Goal: Information Seeking & Learning: Learn about a topic

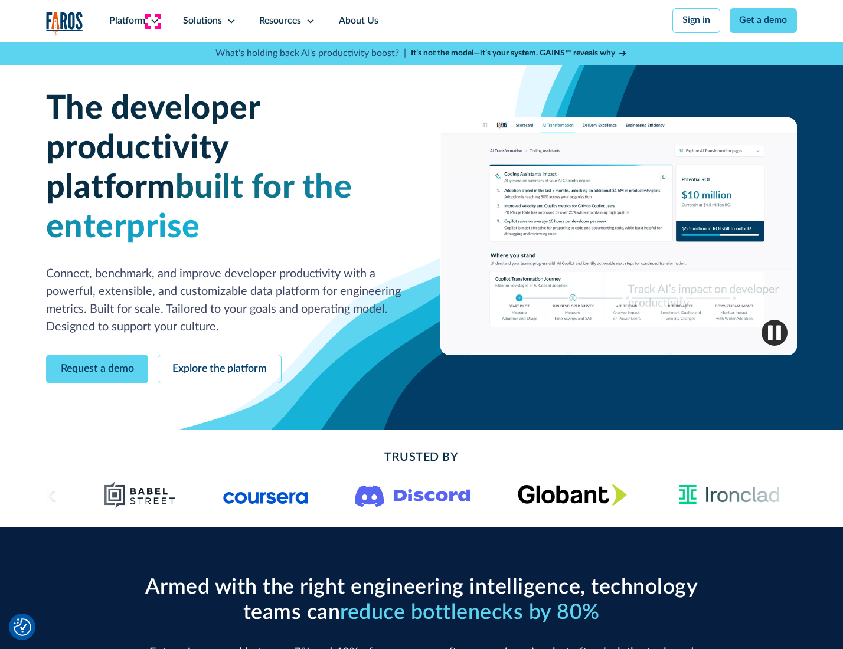
click at [153, 21] on icon at bounding box center [154, 21] width 9 height 9
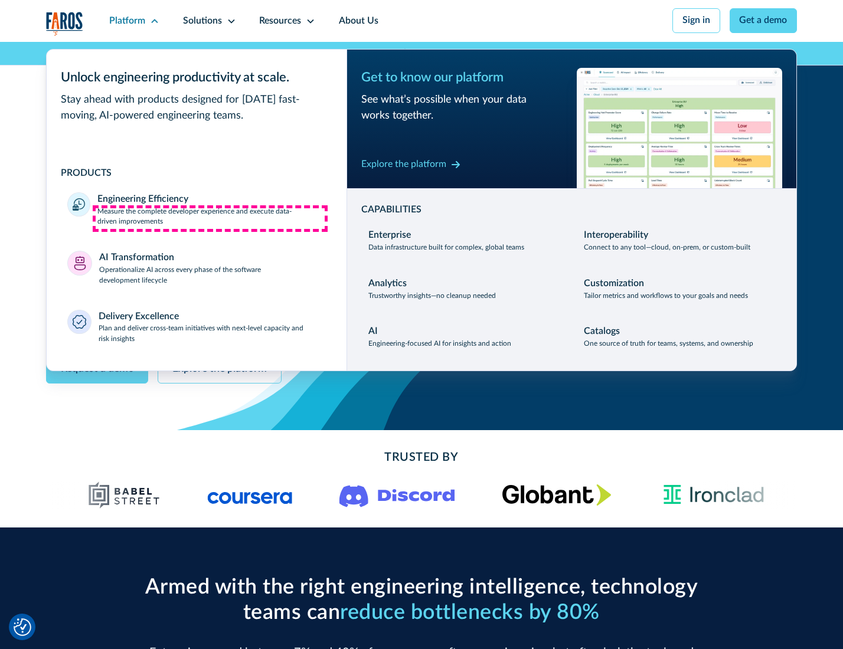
click at [210, 218] on p "Measure the complete developer experience and execute data-driven improvements" at bounding box center [211, 217] width 228 height 21
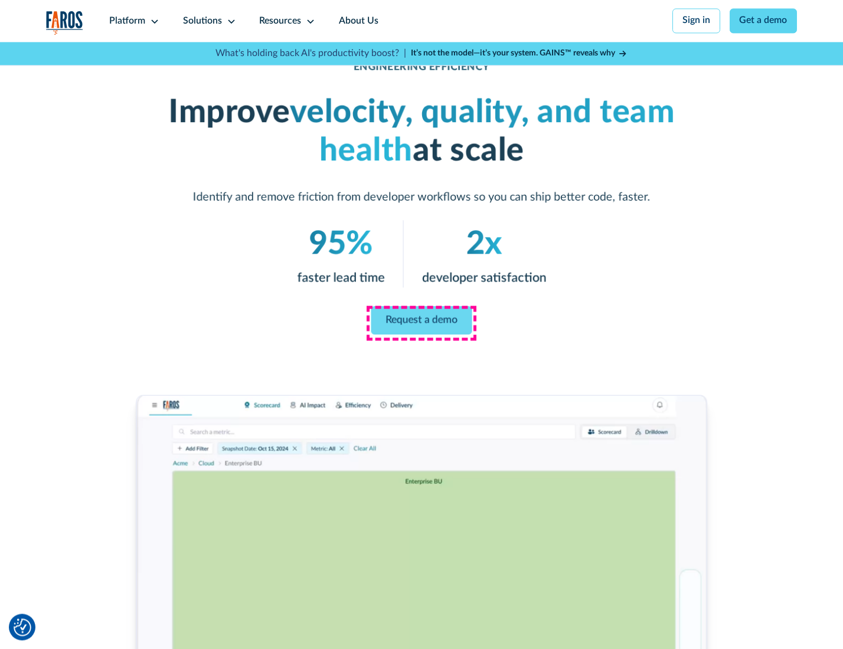
click at [421, 322] on link "Request a demo" at bounding box center [421, 320] width 101 height 28
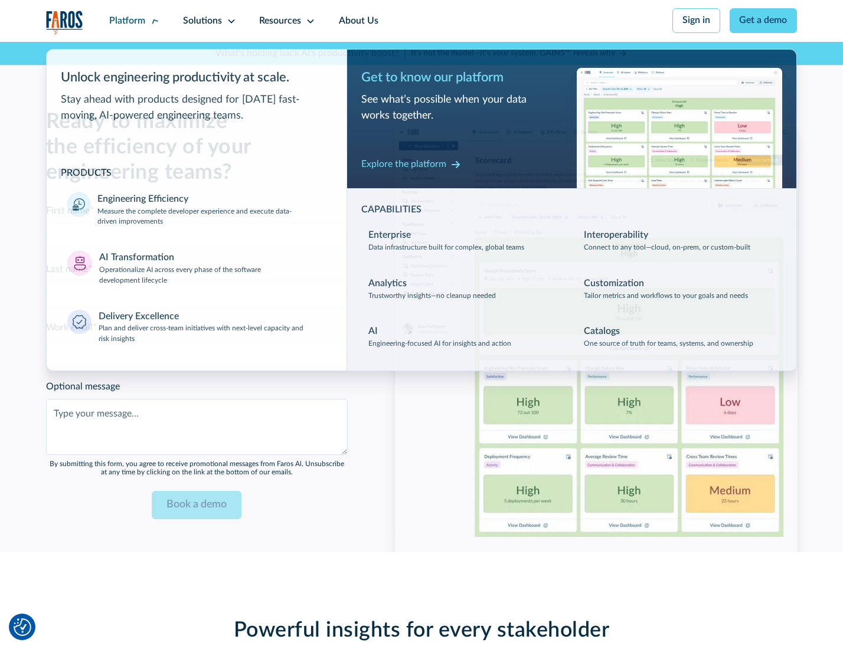
scroll to position [2570, 0]
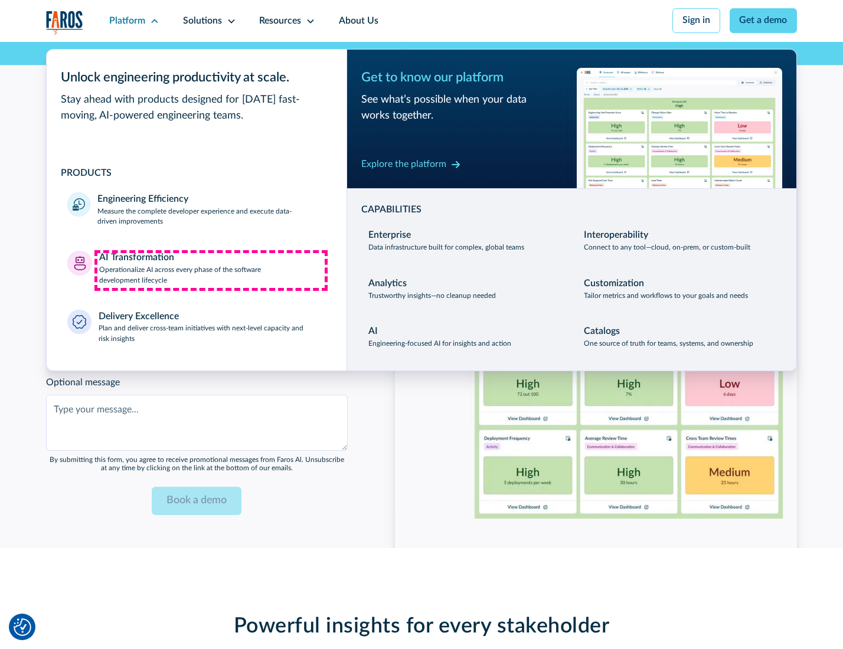
click at [211, 270] on p "Operationalize AI across every phase of the software development lifecycle" at bounding box center [212, 275] width 227 height 21
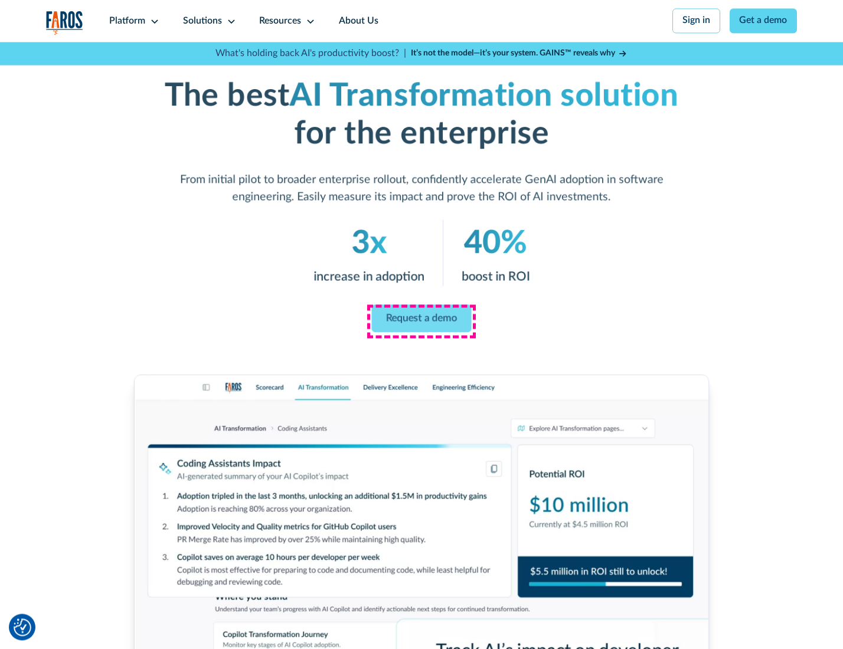
click at [421, 321] on link "Request a demo" at bounding box center [422, 319] width 100 height 28
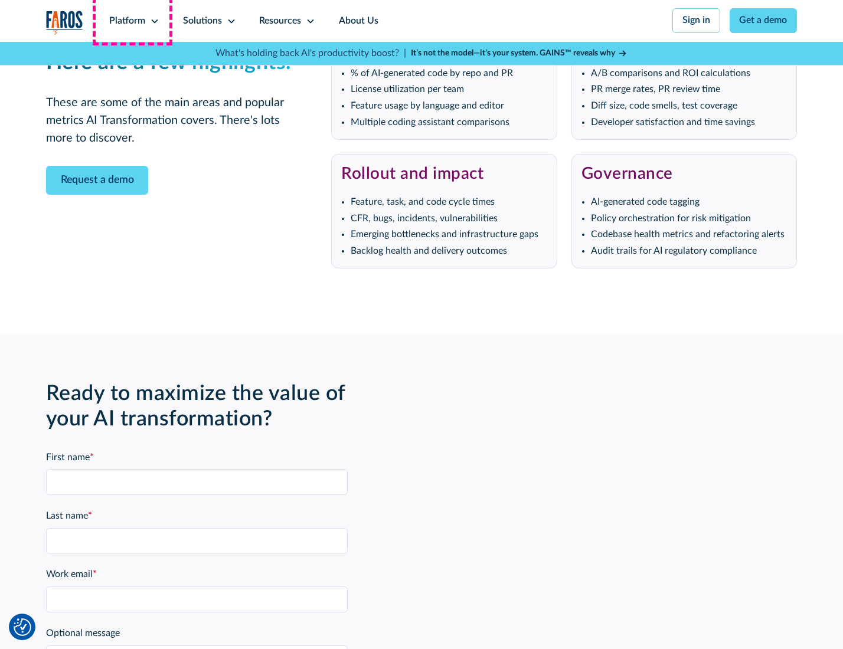
click at [132, 21] on div "Platform" at bounding box center [127, 21] width 36 height 14
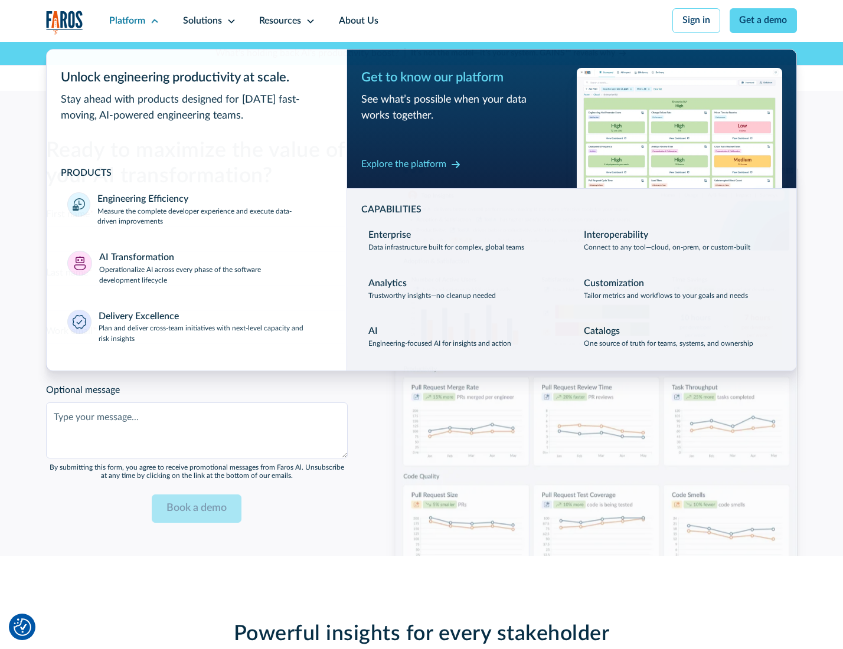
scroll to position [2854, 0]
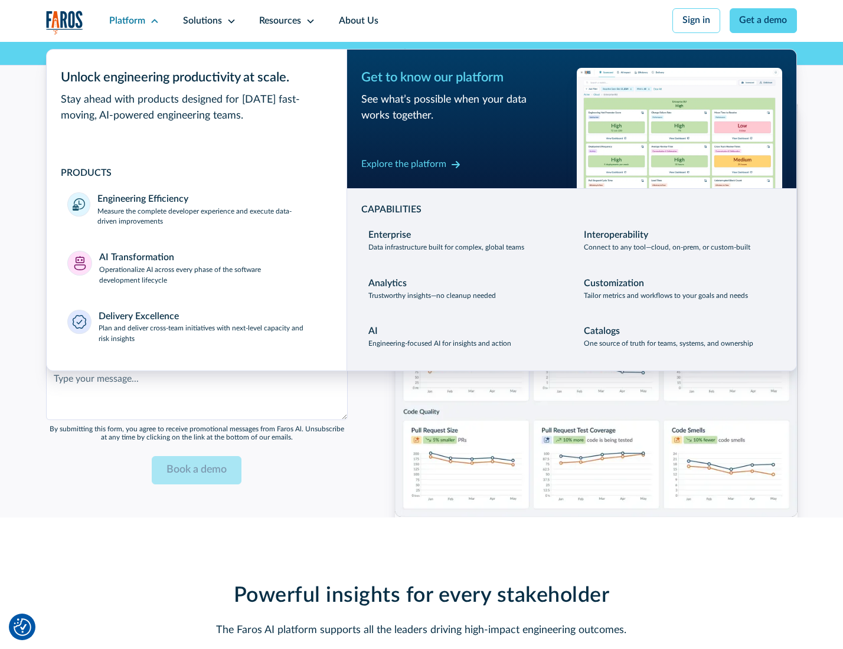
click at [403, 166] on div "Explore the platform" at bounding box center [403, 165] width 85 height 14
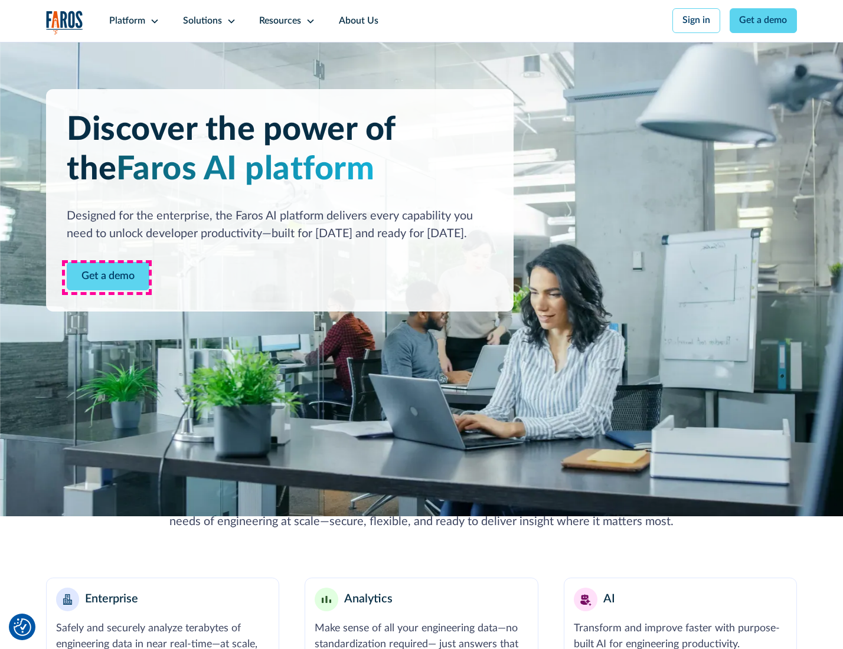
click at [107, 277] on link "Get a demo" at bounding box center [108, 276] width 83 height 29
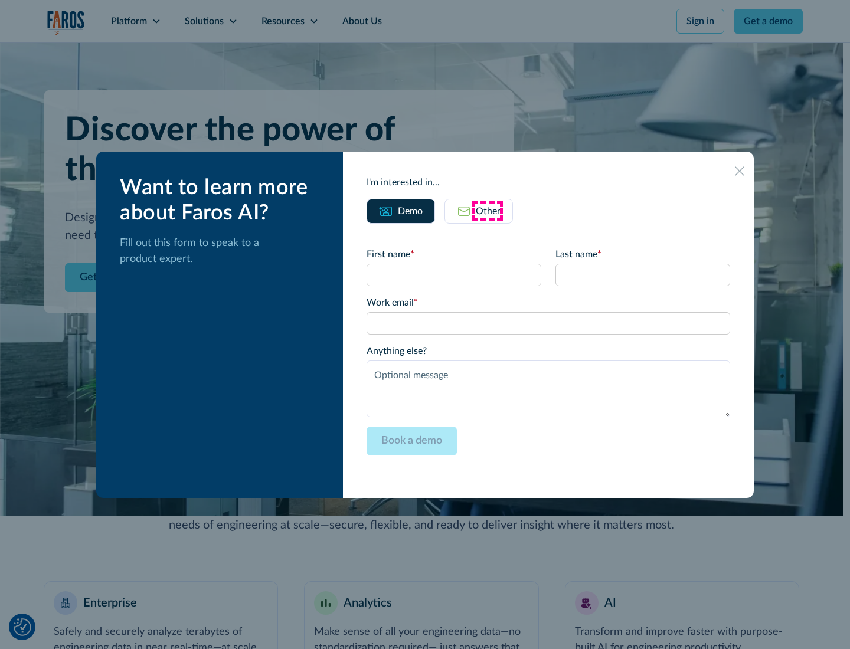
click at [488, 211] on div "Other" at bounding box center [488, 211] width 25 height 14
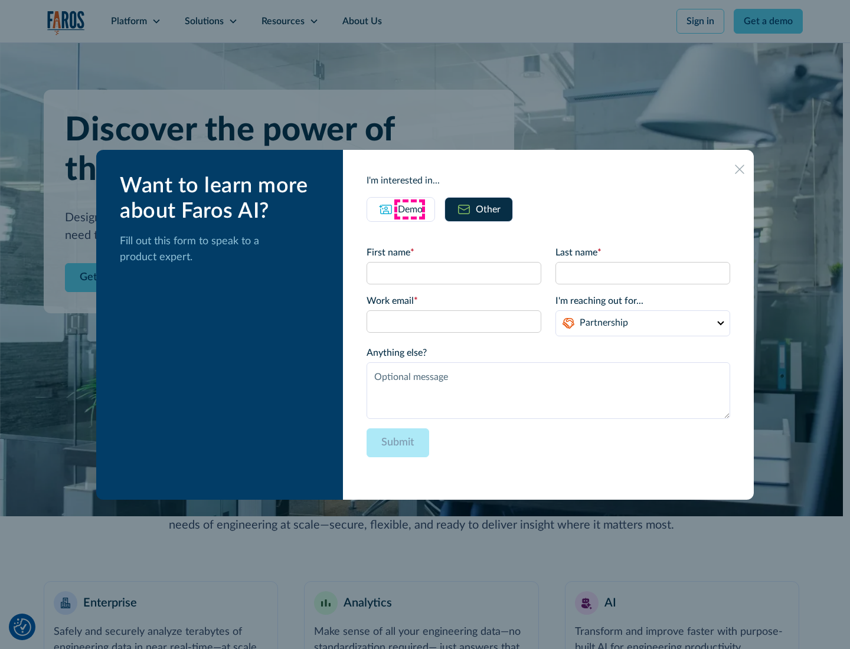
click at [409, 209] on div "Demo" at bounding box center [410, 209] width 25 height 14
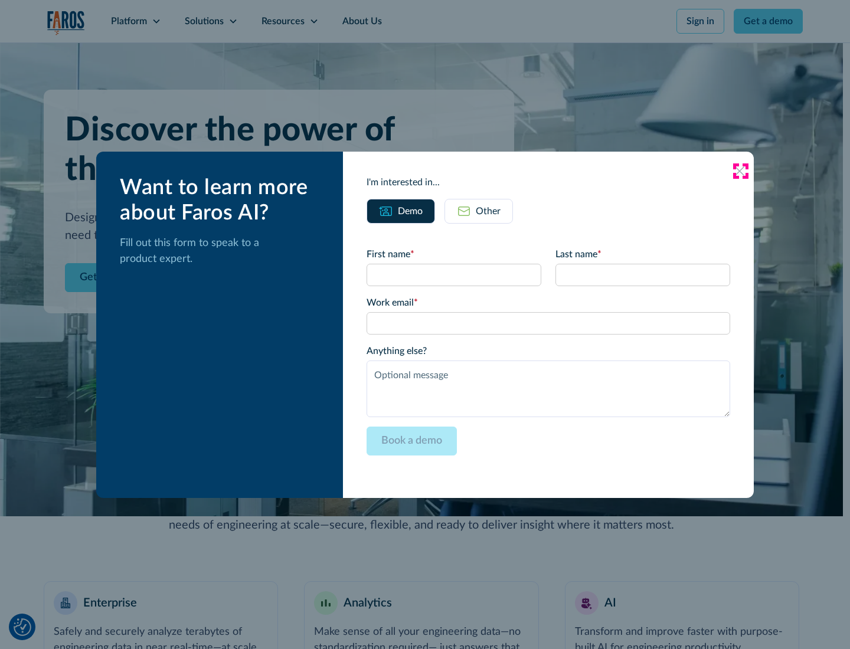
click at [740, 171] on icon at bounding box center [739, 170] width 9 height 9
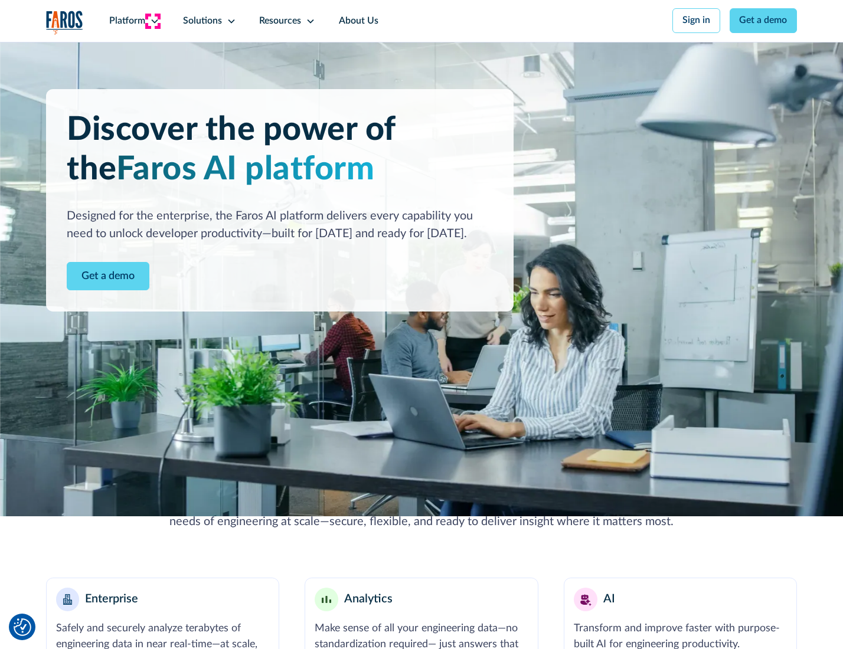
click at [153, 21] on icon at bounding box center [154, 21] width 9 height 9
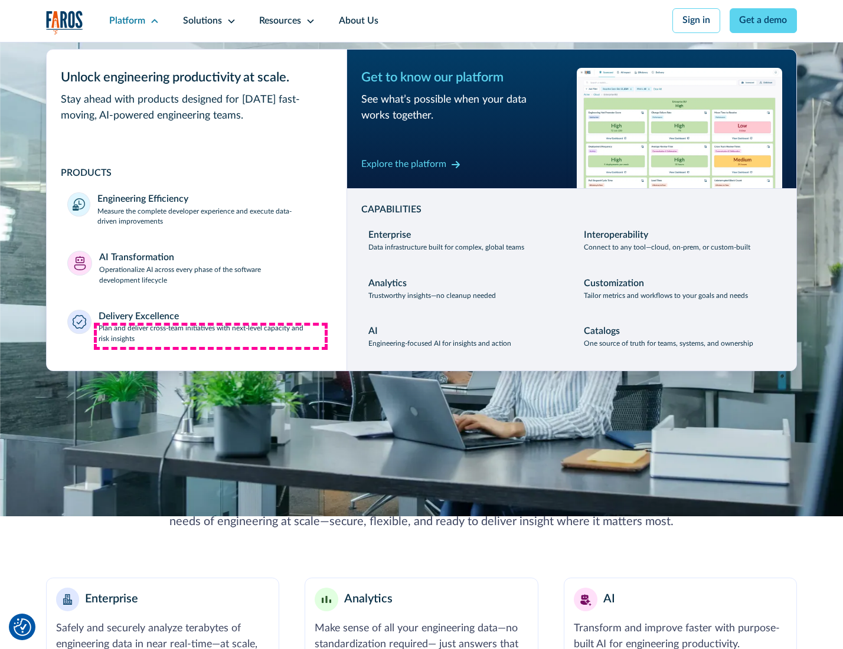
click at [211, 336] on p "Plan and deliver cross-team initiatives with next-level capacity and risk insig…" at bounding box center [212, 333] width 227 height 21
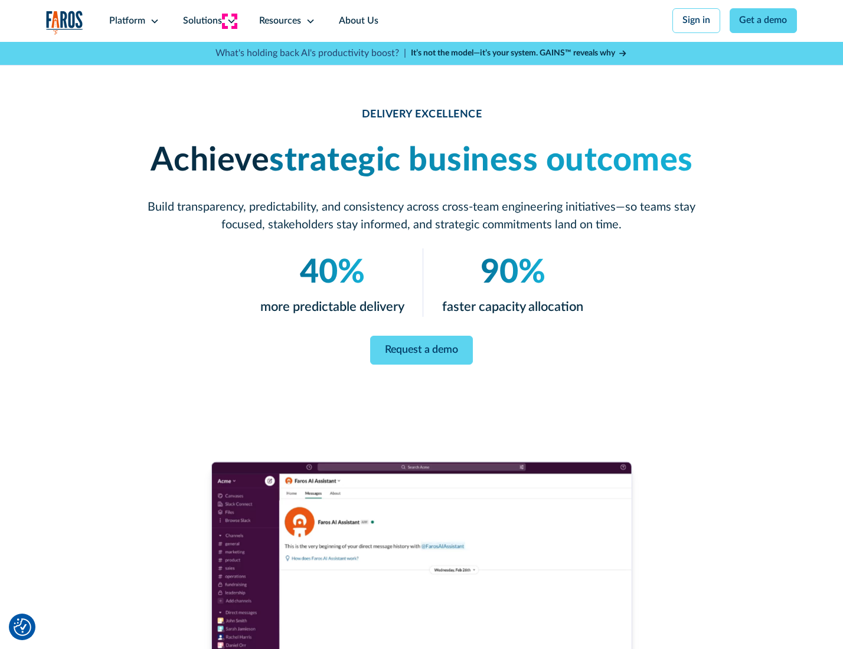
click at [229, 21] on icon at bounding box center [231, 21] width 9 height 9
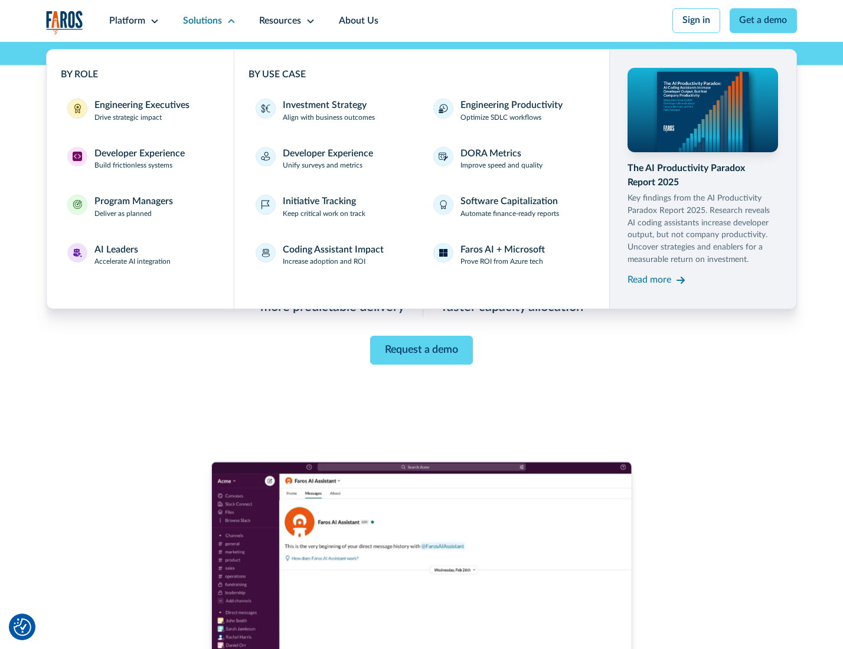
click at [138, 112] on div "Engineering Executives" at bounding box center [141, 106] width 95 height 14
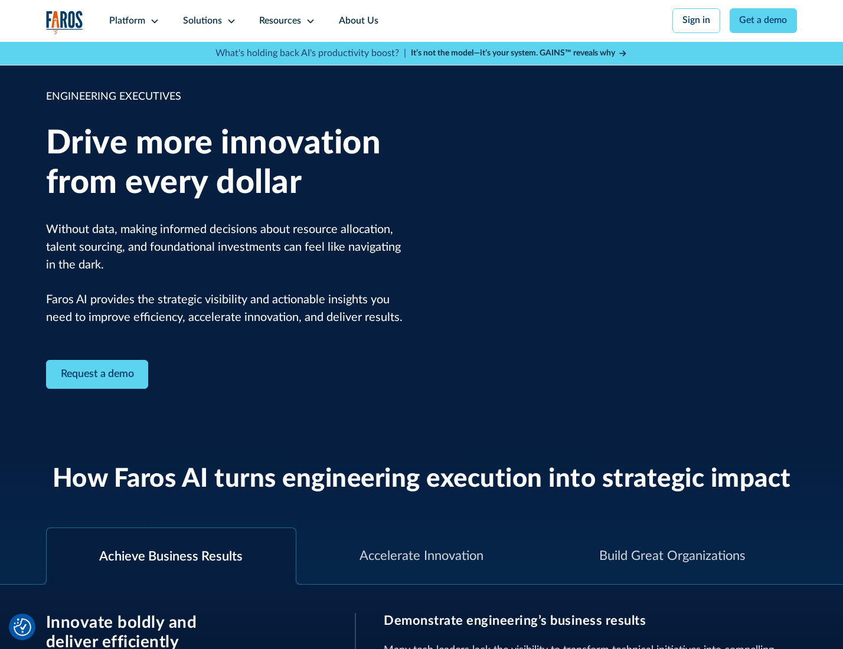
click at [229, 21] on icon at bounding box center [231, 21] width 9 height 9
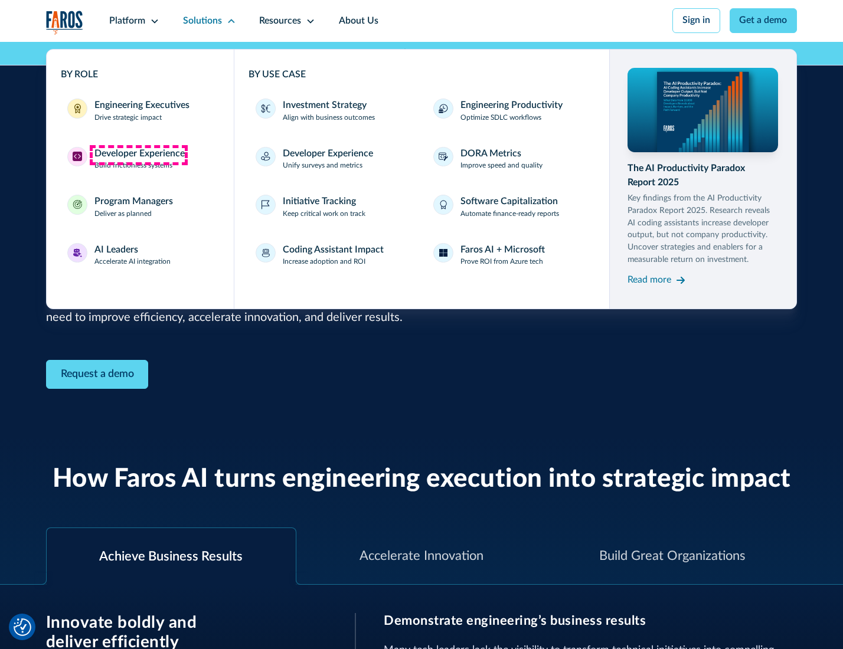
click at [138, 155] on div "Developer Experience" at bounding box center [139, 154] width 90 height 14
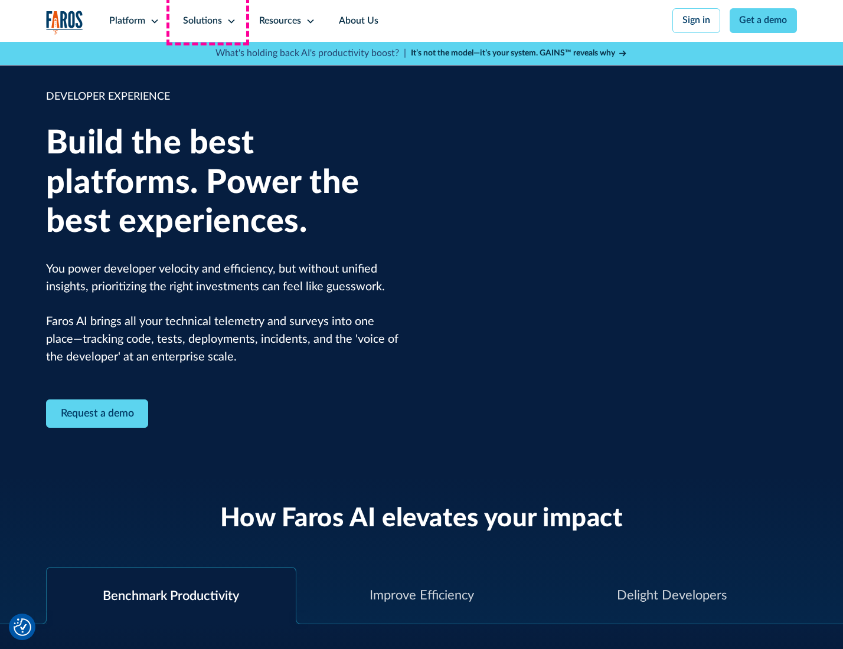
click at [208, 21] on div "Solutions" at bounding box center [202, 21] width 39 height 14
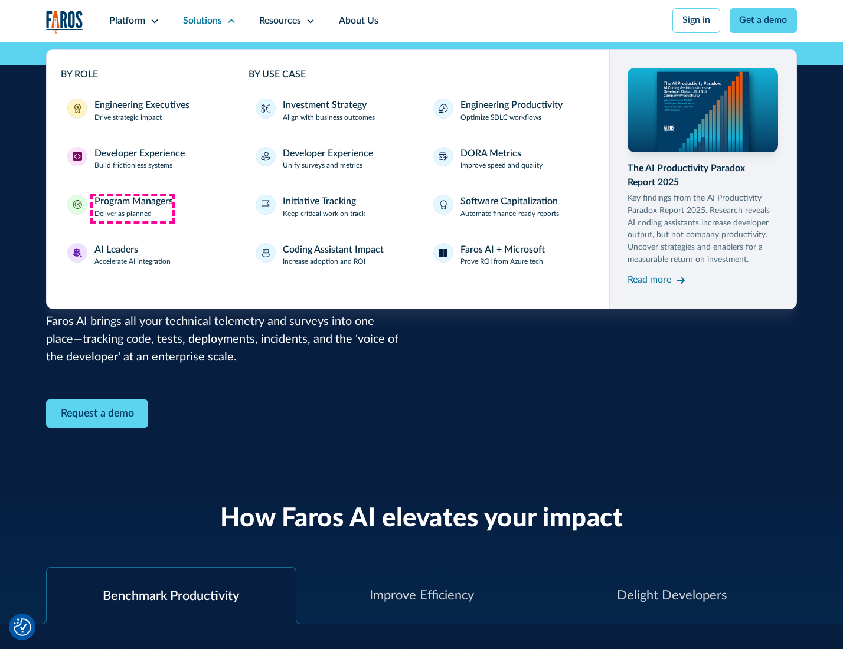
click at [132, 208] on div "Program Managers" at bounding box center [133, 202] width 79 height 14
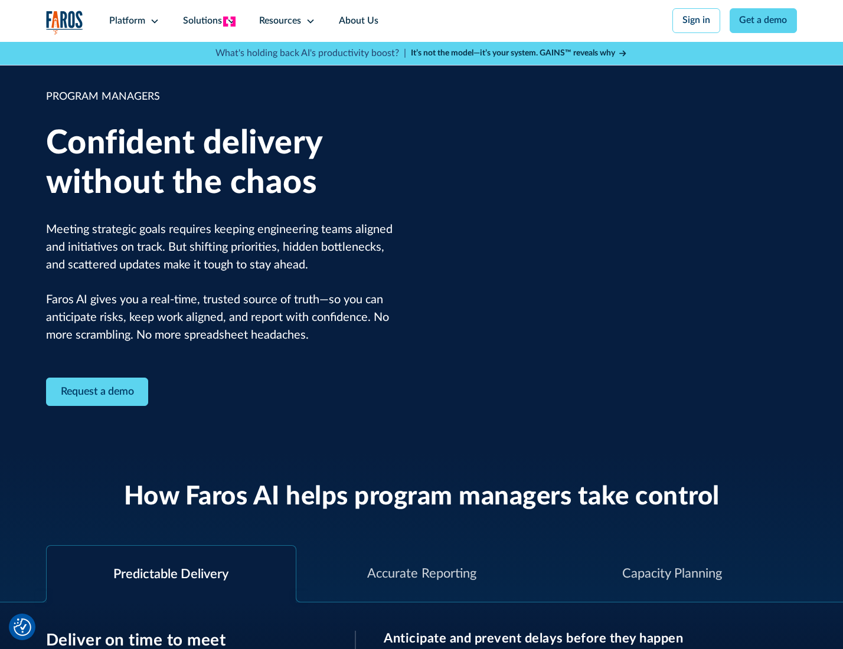
click at [229, 21] on icon at bounding box center [231, 21] width 9 height 9
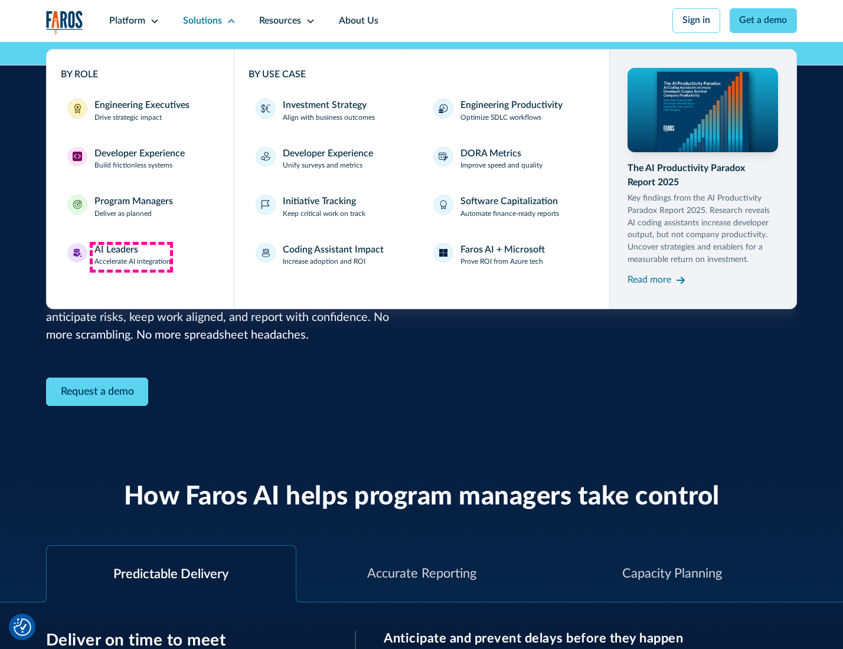
click at [131, 257] on div "AI Leaders" at bounding box center [116, 250] width 44 height 14
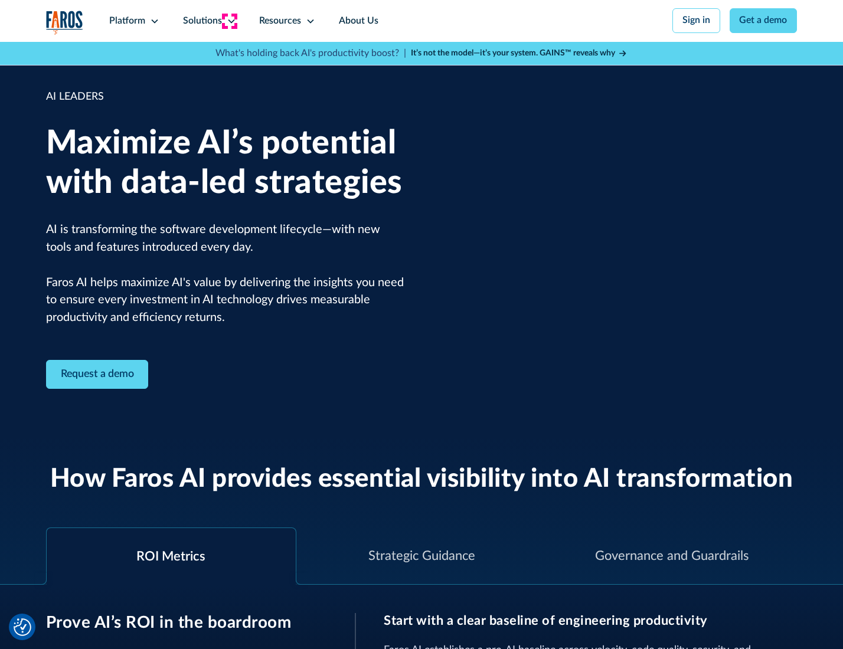
click at [229, 21] on icon at bounding box center [231, 21] width 9 height 9
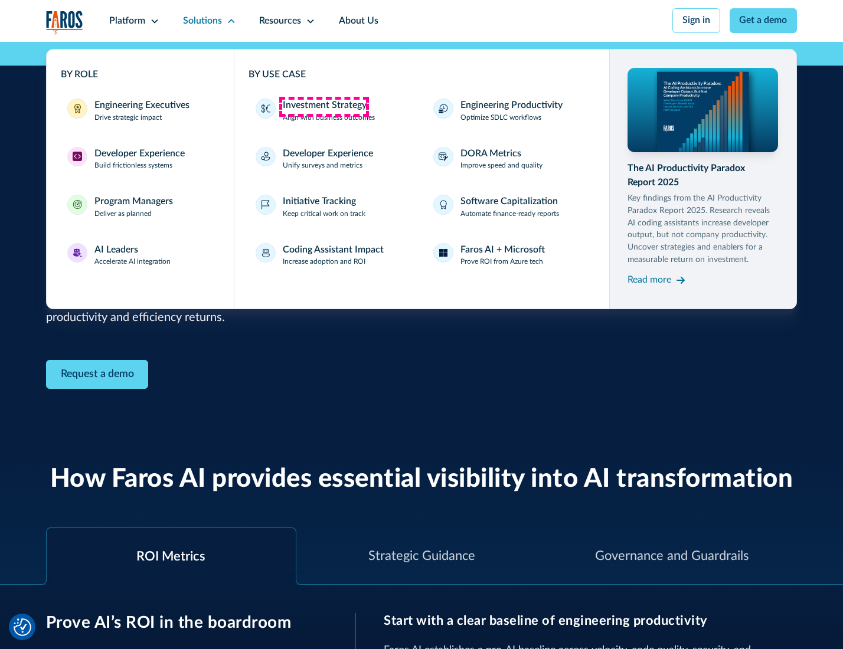
click at [323, 106] on div "Investment Strategy" at bounding box center [325, 106] width 84 height 14
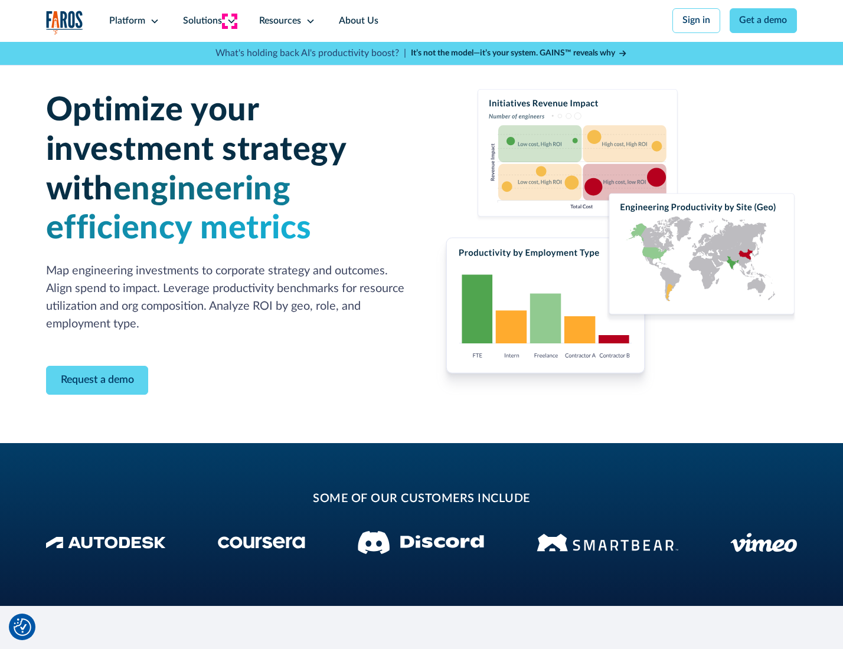
click at [229, 21] on icon at bounding box center [231, 21] width 9 height 9
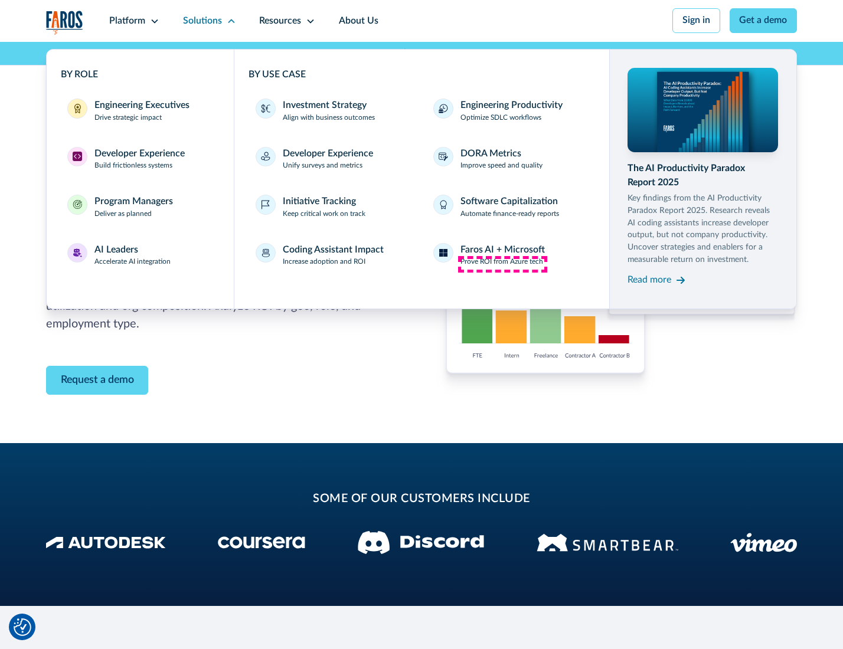
click at [502, 264] on p "Prove ROI from Azure tech" at bounding box center [501, 262] width 83 height 11
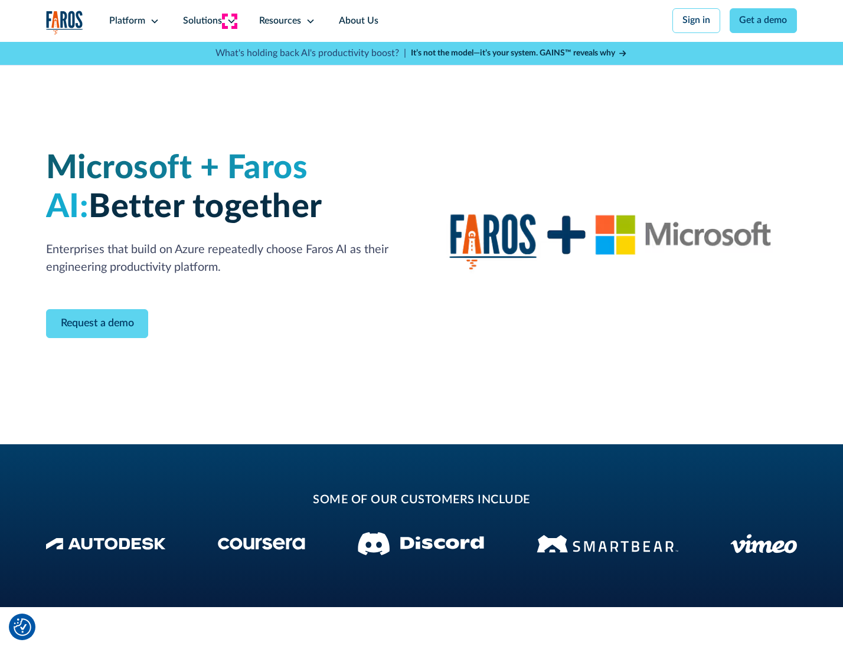
click at [229, 21] on icon at bounding box center [231, 21] width 9 height 9
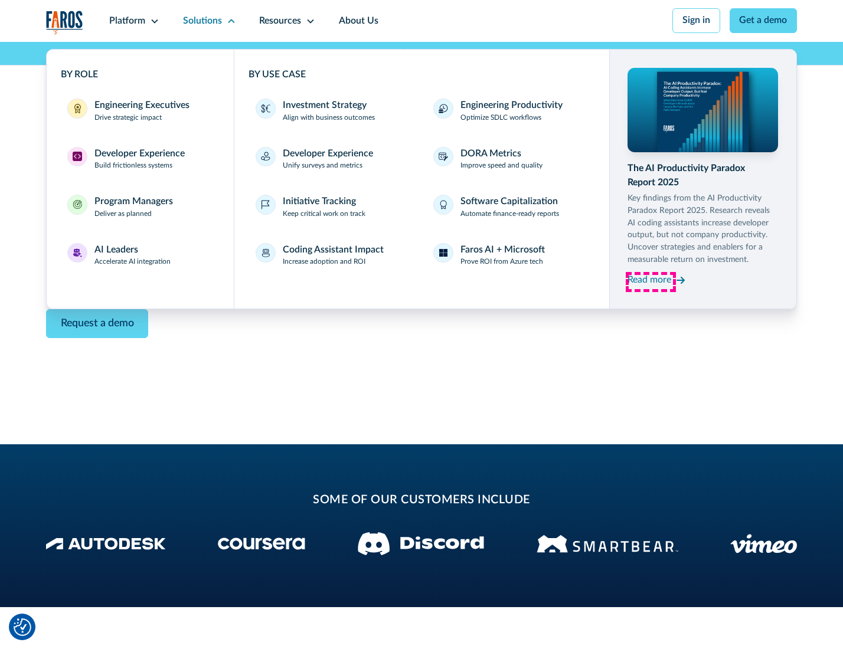
click at [651, 282] on div "Read more" at bounding box center [649, 280] width 44 height 14
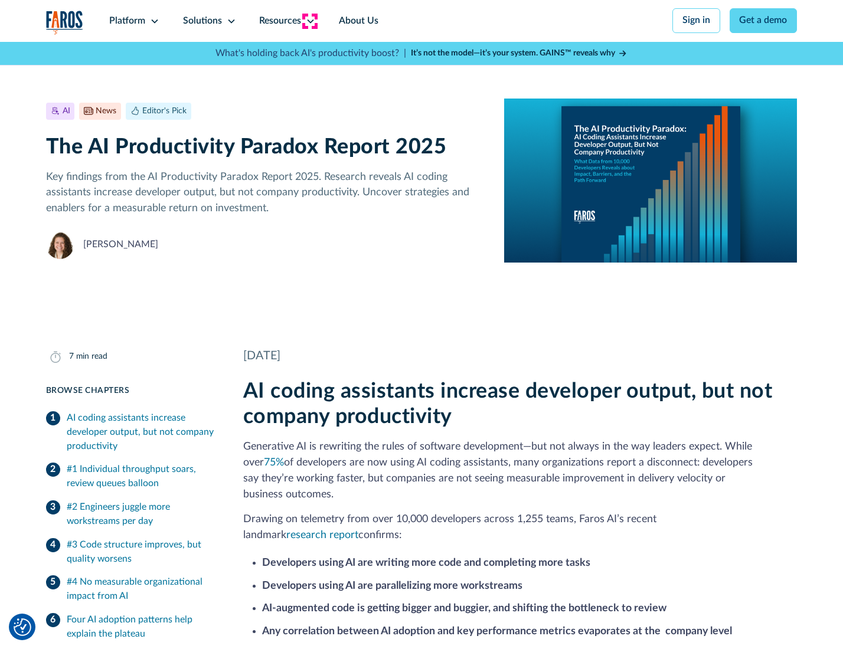
click at [309, 21] on icon at bounding box center [310, 21] width 9 height 9
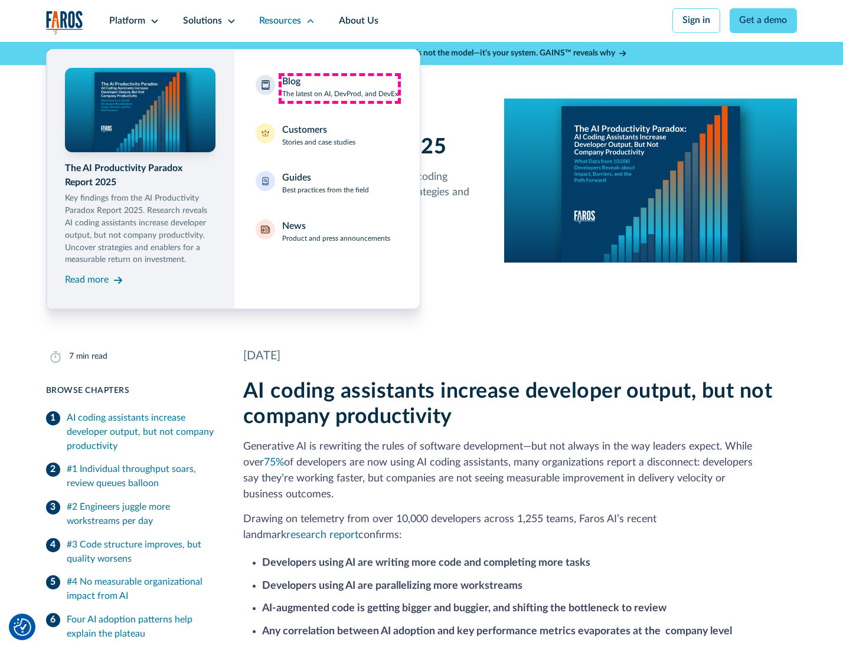
click at [339, 88] on div "Blog The latest on AI, DevProd, and DevEx" at bounding box center [340, 87] width 116 height 25
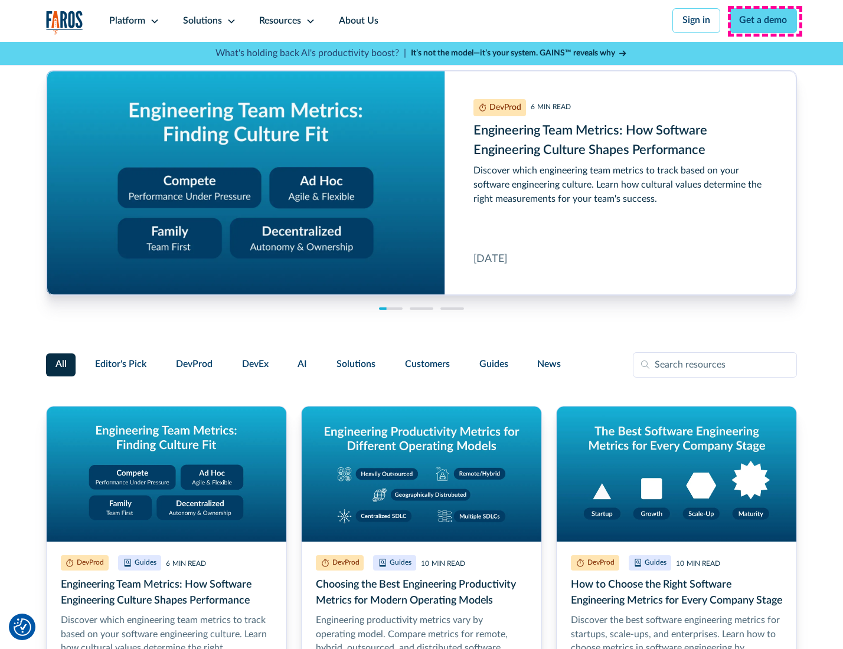
click at [764, 21] on link "Get a demo" at bounding box center [764, 20] width 68 height 25
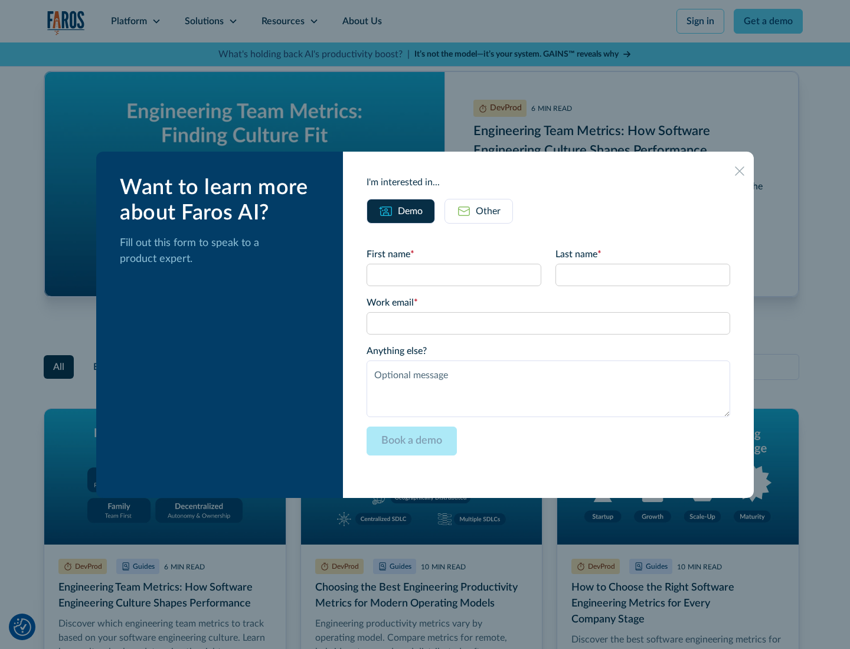
click at [478, 211] on div "Other" at bounding box center [488, 211] width 25 height 14
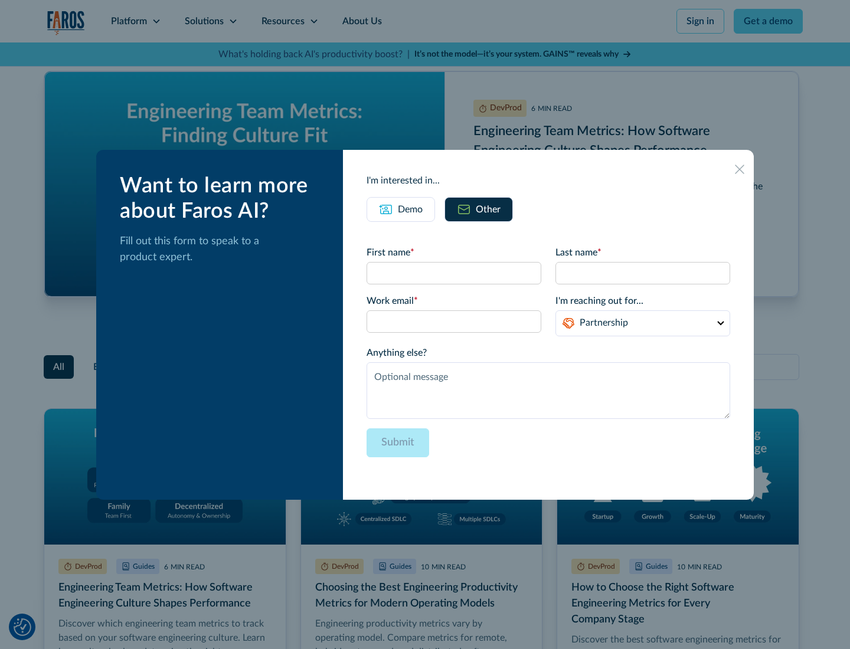
click at [740, 169] on icon at bounding box center [739, 169] width 9 height 9
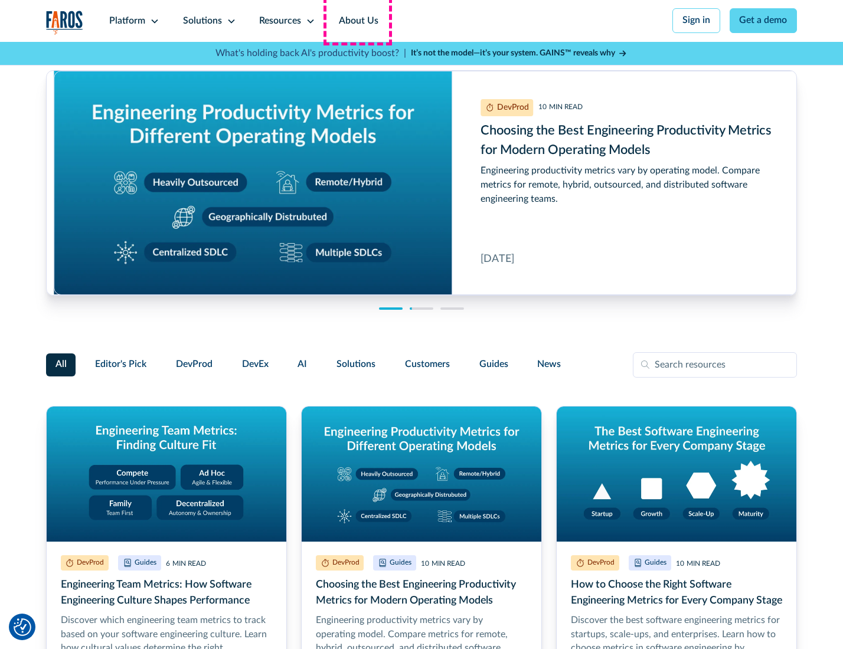
click at [357, 21] on link "About Us" at bounding box center [358, 21] width 63 height 42
